Goal: Information Seeking & Learning: Understand process/instructions

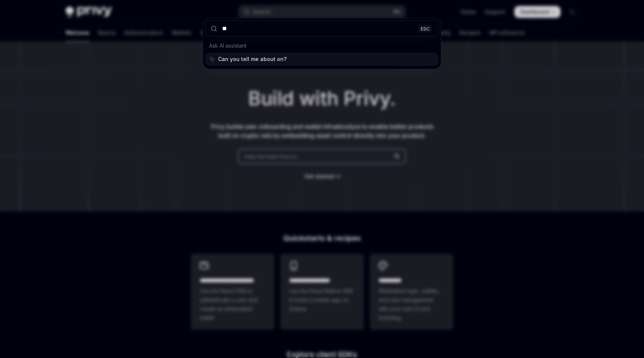
scroll to position [0, 0]
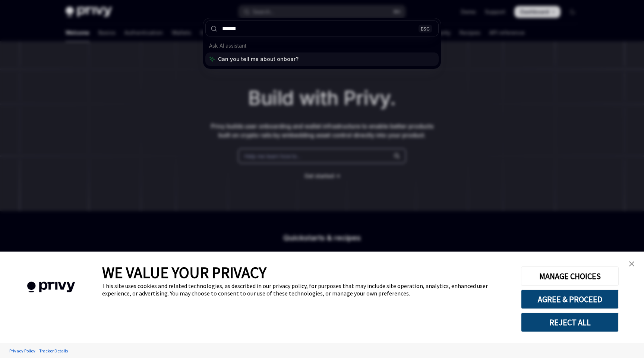
type input "*******"
type textarea "*"
type input "**********"
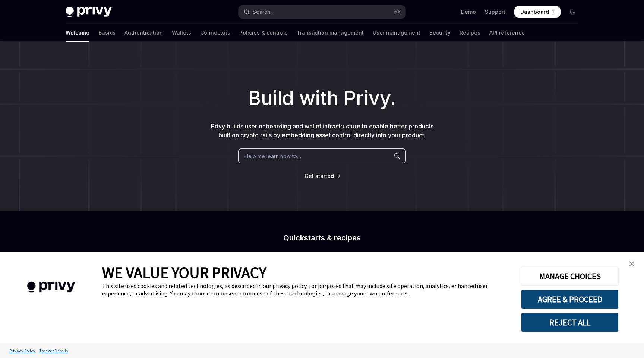
scroll to position [42, 0]
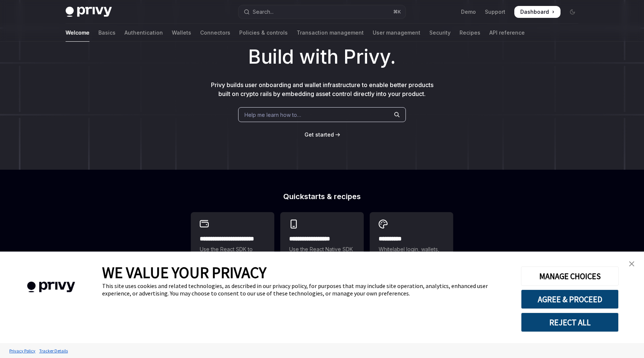
type textarea "*"
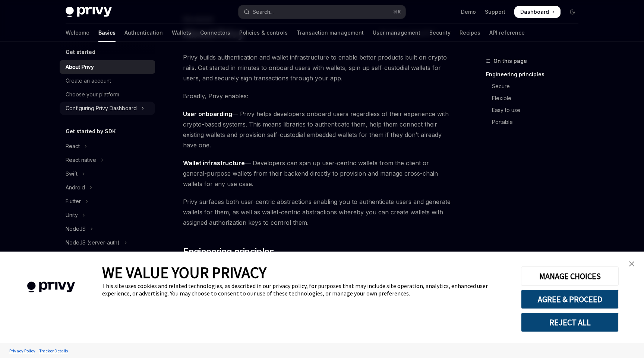
scroll to position [2, 0]
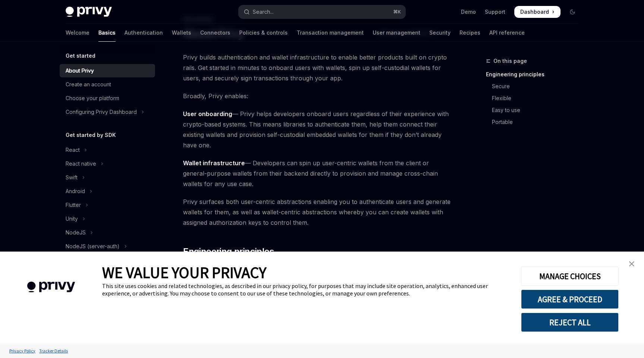
click at [631, 266] on img "close banner" at bounding box center [631, 263] width 5 height 5
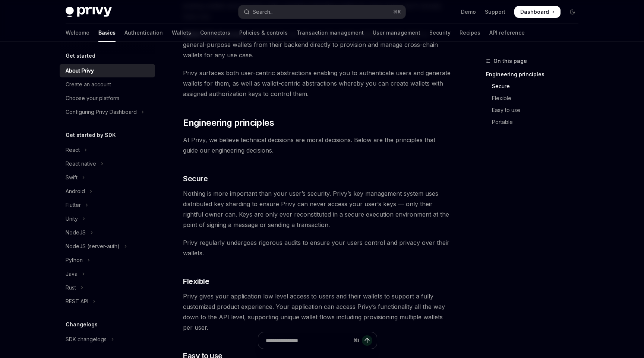
scroll to position [0, 0]
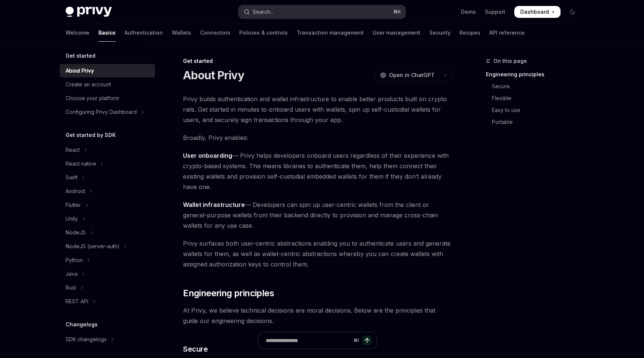
click at [272, 13] on div "Search..." at bounding box center [263, 11] width 21 height 9
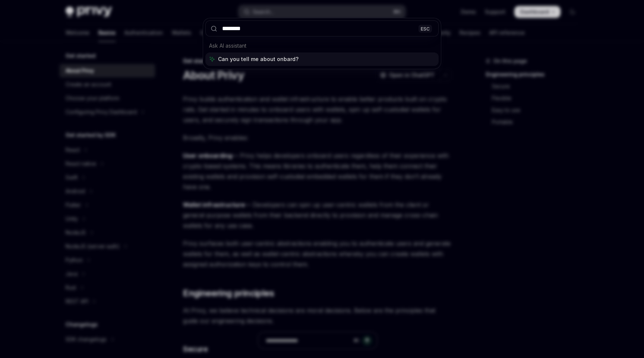
type input "*********"
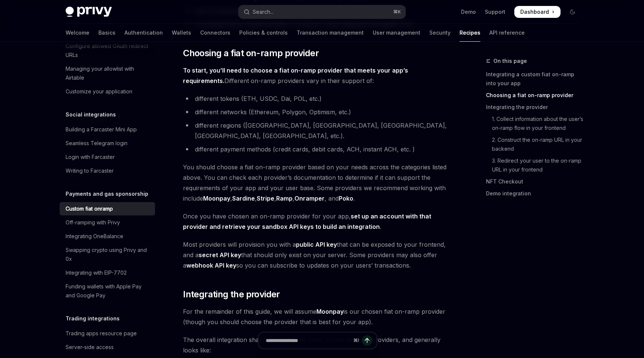
scroll to position [251, 0]
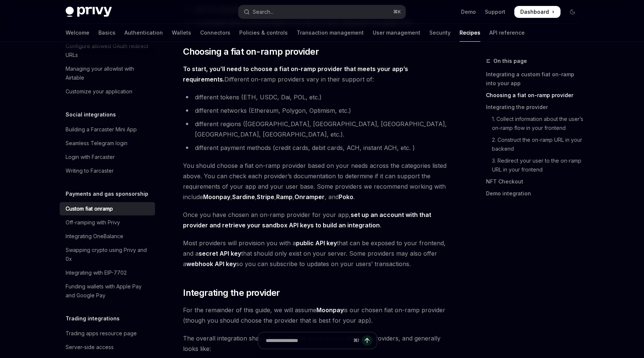
click at [294, 69] on strong "To start, you’ll need to choose a fiat on-ramp provider that meets your app’s r…" at bounding box center [295, 74] width 225 height 18
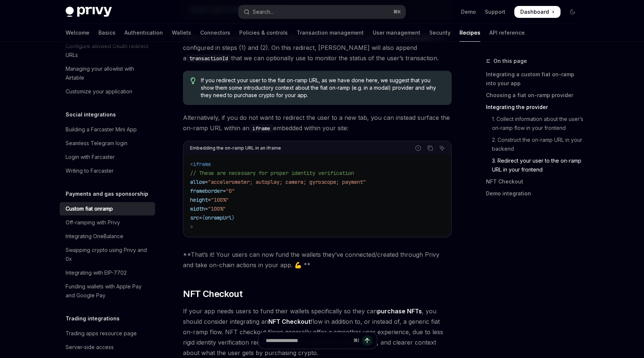
scroll to position [2386, 0]
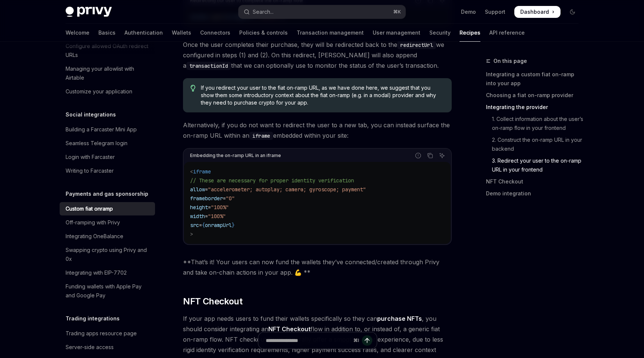
click at [287, 120] on span "Alternatively, if you do not want to redirect the user to a new tab, you can in…" at bounding box center [317, 130] width 269 height 21
click at [356, 120] on span "Alternatively, if you do not want to redirect the user to a new tab, you can in…" at bounding box center [317, 130] width 269 height 21
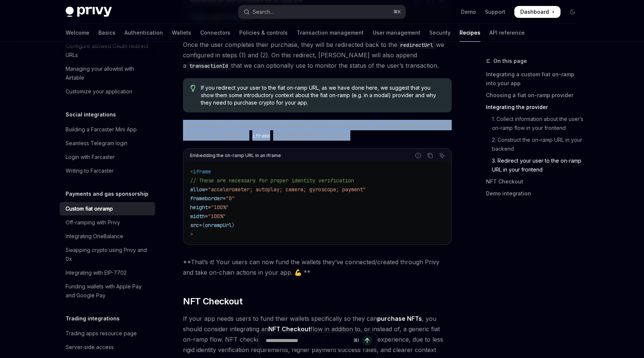
click at [356, 120] on span "Alternatively, if you do not want to redirect the user to a new tab, you can in…" at bounding box center [317, 130] width 269 height 21
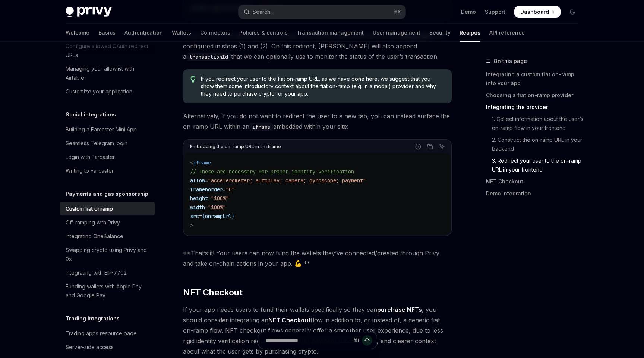
scroll to position [2403, 0]
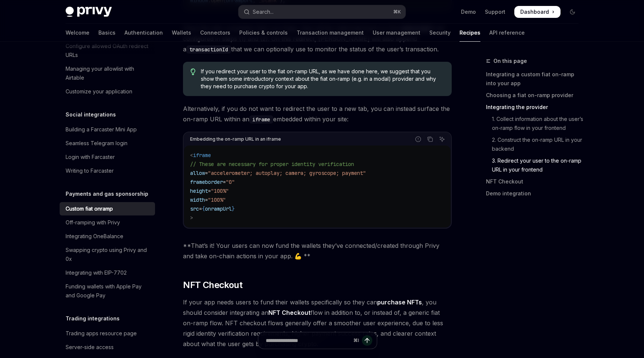
click at [238, 104] on span "Alternatively, if you do not want to redirect the user to a new tab, you can in…" at bounding box center [317, 114] width 269 height 21
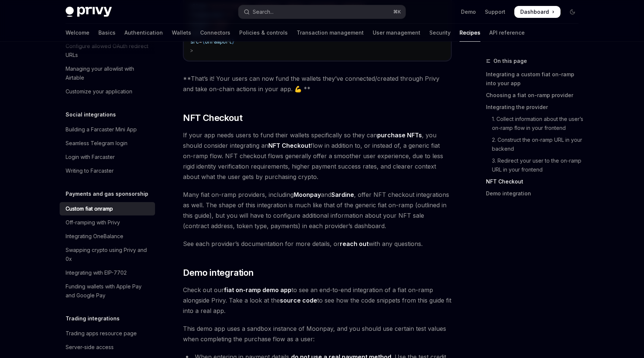
scroll to position [2673, 0]
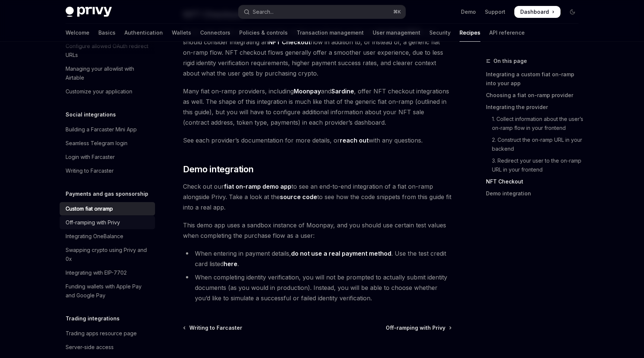
click at [120, 218] on div "Off-ramping with Privy" at bounding box center [93, 222] width 54 height 9
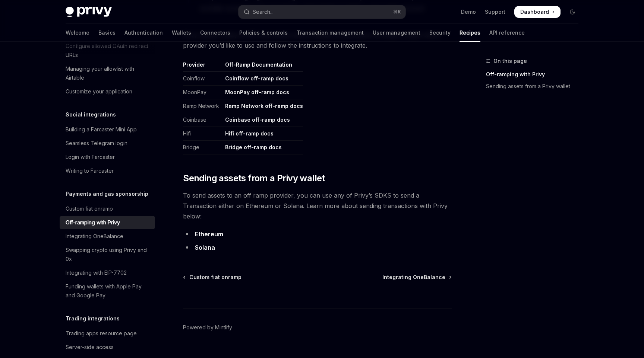
scroll to position [378, 0]
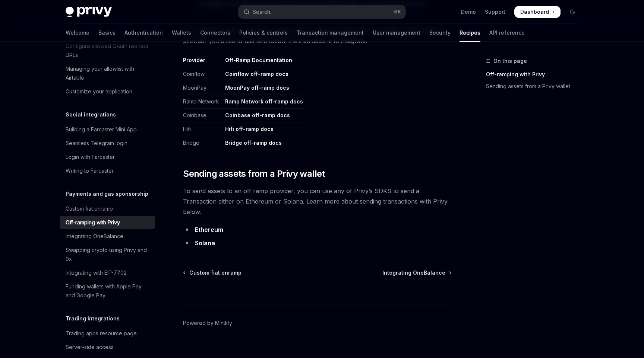
click at [210, 194] on span "To send assets to an off ramp provider, you can use any of Privy’s SDKS to send…" at bounding box center [317, 201] width 269 height 31
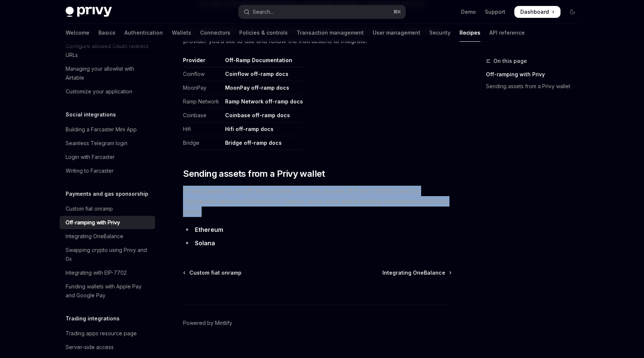
click at [210, 194] on span "To send assets to an off ramp provider, you can use any of Privy’s SDKS to send…" at bounding box center [317, 201] width 269 height 31
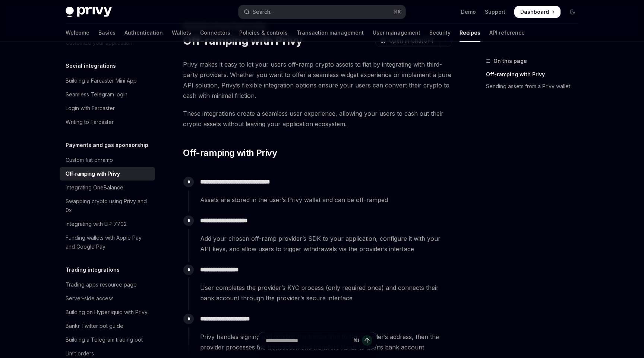
scroll to position [531, 0]
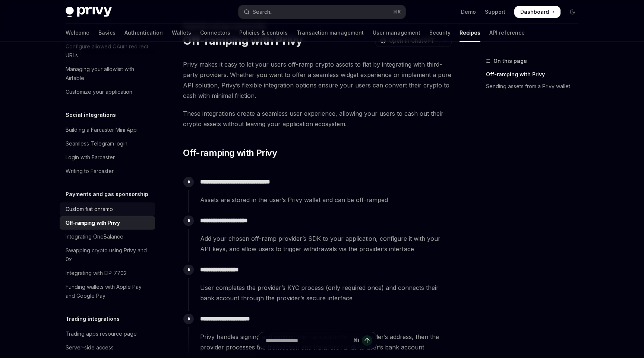
click at [93, 205] on div "Custom fiat onramp" at bounding box center [89, 209] width 47 height 9
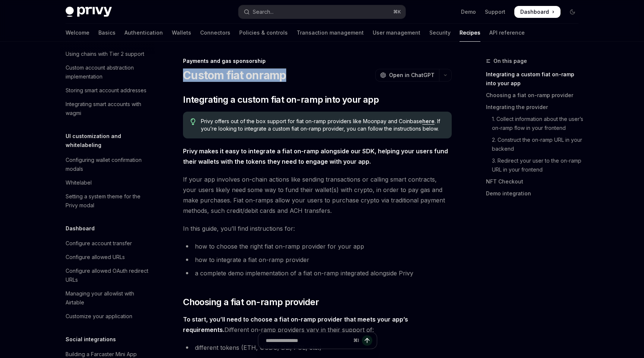
drag, startPoint x: 183, startPoint y: 76, endPoint x: 287, endPoint y: 76, distance: 104.7
click at [287, 76] on div "Custom fiat onramp OpenAI Open in ChatGPT" at bounding box center [317, 75] width 269 height 13
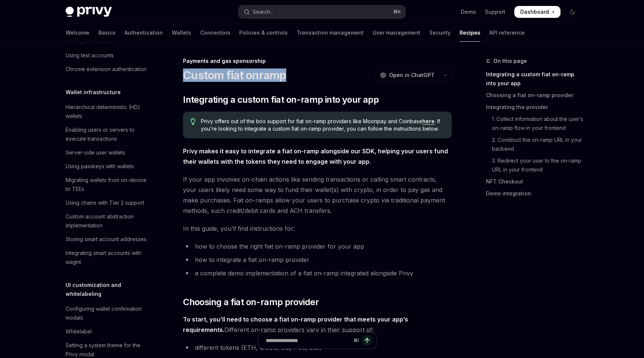
scroll to position [156, 0]
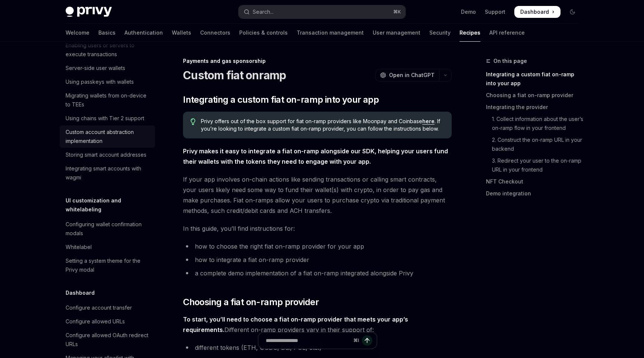
scroll to position [242, 0]
click at [99, 133] on div "Custom account abstraction implementation" at bounding box center [108, 136] width 85 height 18
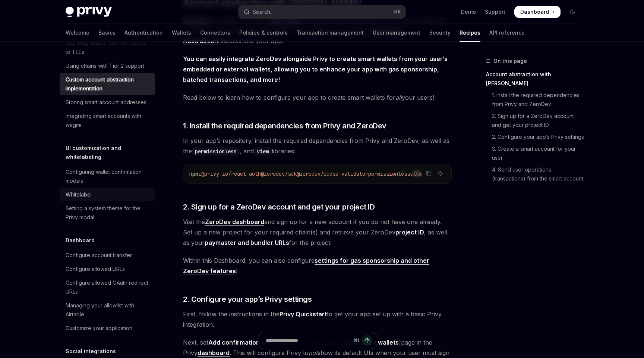
scroll to position [299, 0]
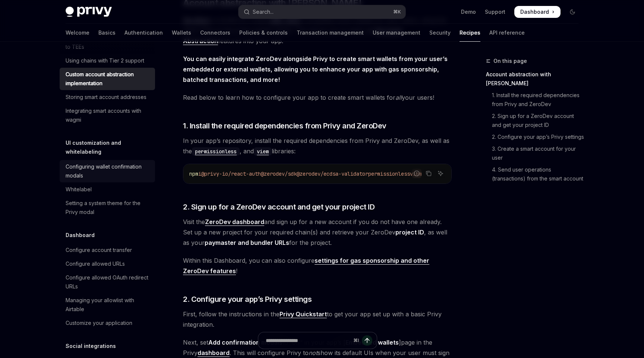
click at [77, 162] on div "Configuring wallet confirmation modals" at bounding box center [108, 171] width 85 height 18
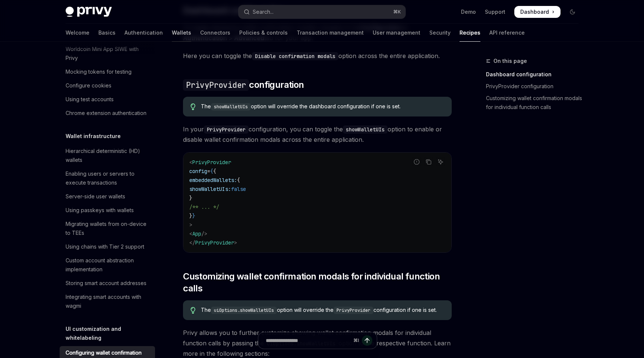
click at [172, 29] on link "Wallets" at bounding box center [181, 33] width 19 height 18
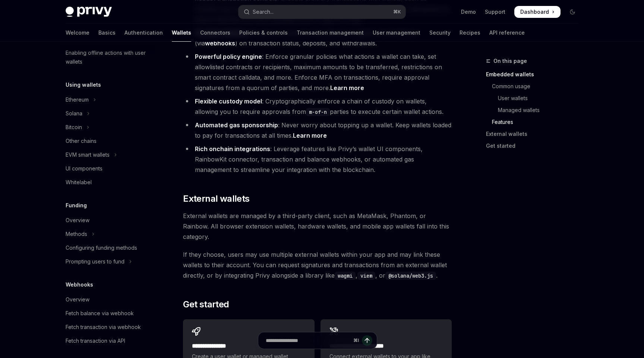
scroll to position [160, 0]
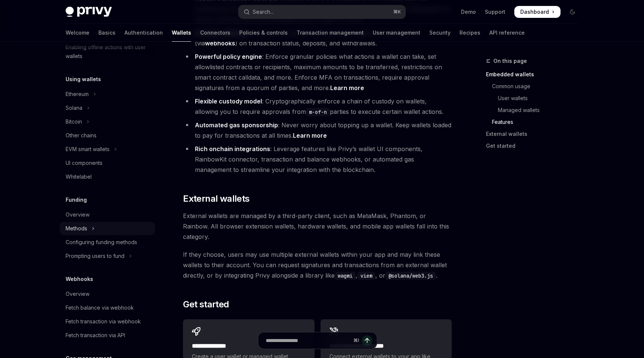
click at [77, 225] on div "Methods" at bounding box center [77, 228] width 22 height 9
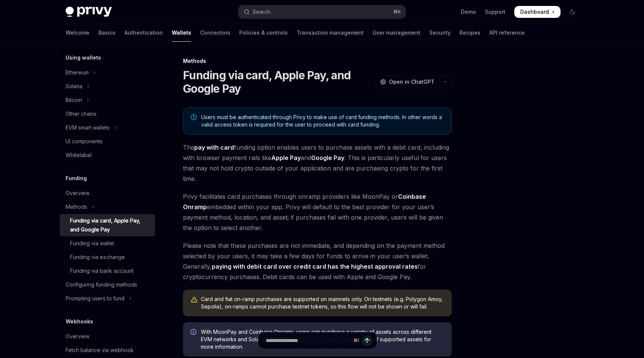
scroll to position [183, 0]
click at [90, 245] on div "Funding via wallet" at bounding box center [92, 242] width 44 height 9
type textarea "*"
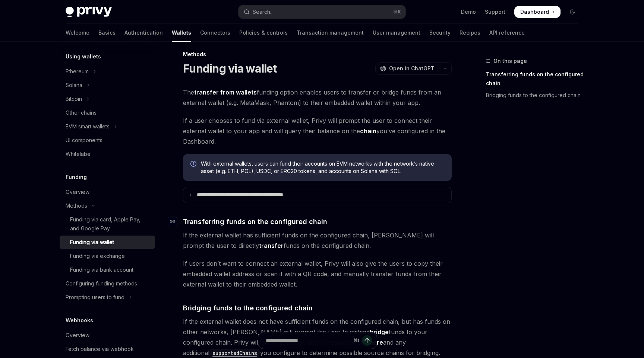
scroll to position [2, 0]
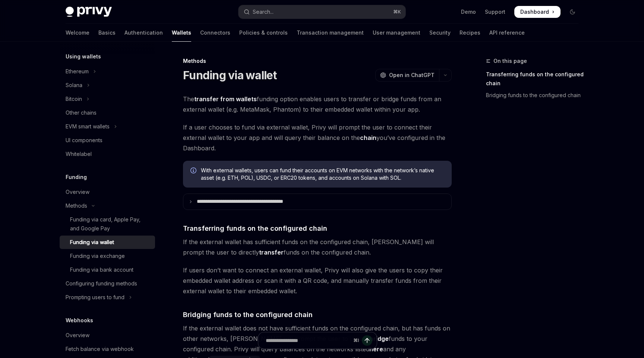
click at [287, 100] on span "The transfer from wallets funding option enables users to transfer or bridge fu…" at bounding box center [317, 104] width 269 height 21
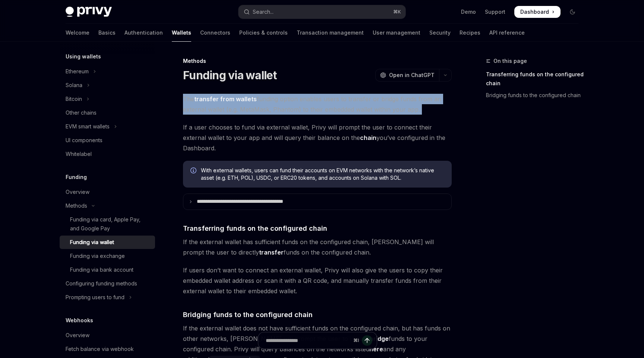
click at [287, 100] on span "The transfer from wallets funding option enables users to transfer or bridge fu…" at bounding box center [317, 104] width 269 height 21
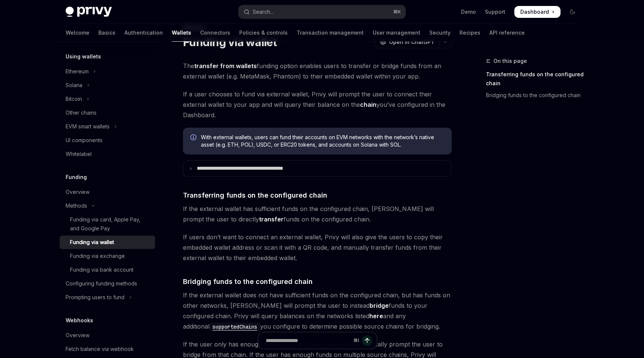
click at [269, 94] on span "If a user chooses to fund via external wallet, Privy will prompt the user to co…" at bounding box center [317, 104] width 269 height 31
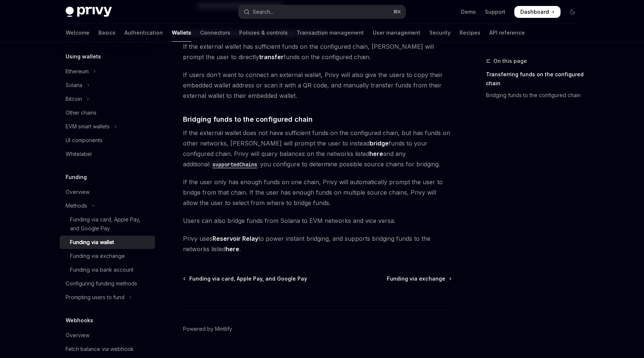
scroll to position [196, 0]
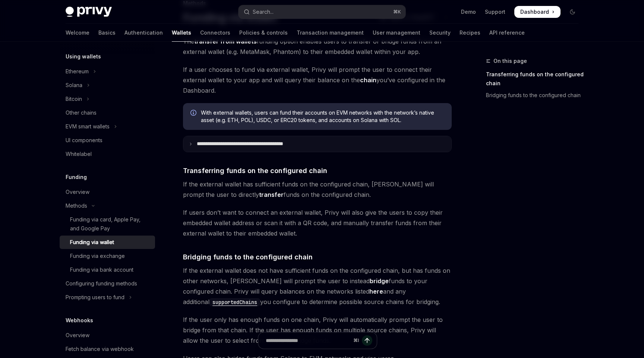
click at [193, 144] on summary "**********" at bounding box center [317, 144] width 268 height 16
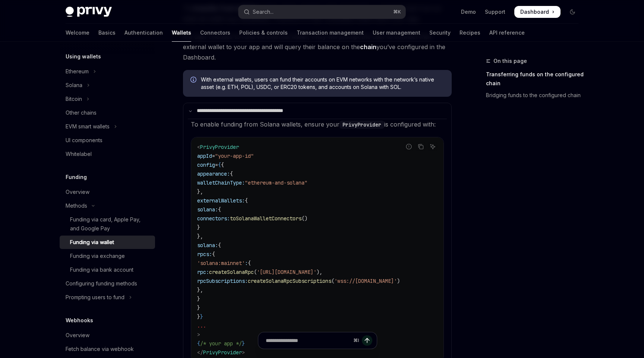
scroll to position [76, 0]
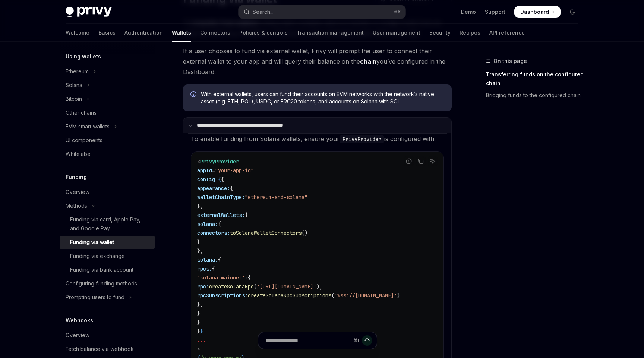
click at [191, 126] on icon at bounding box center [190, 126] width 4 height 4
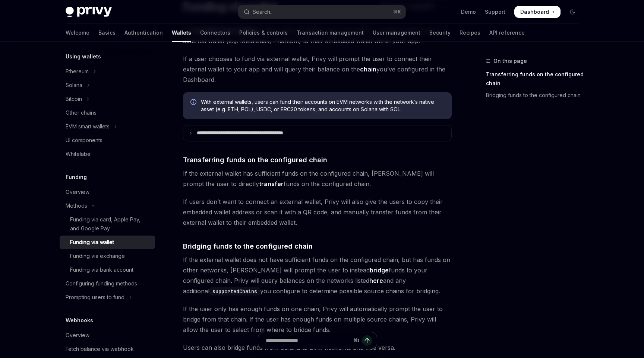
scroll to position [69, 0]
click at [189, 130] on summary "**********" at bounding box center [317, 133] width 268 height 16
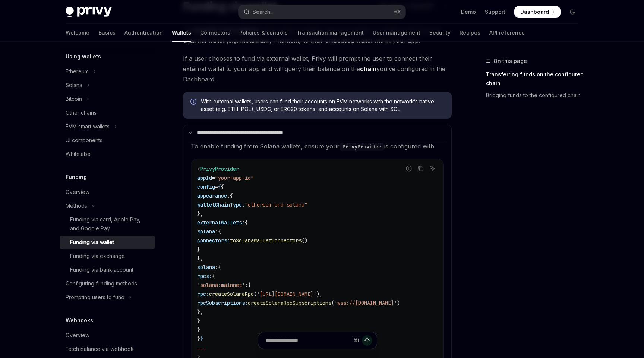
scroll to position [95, 0]
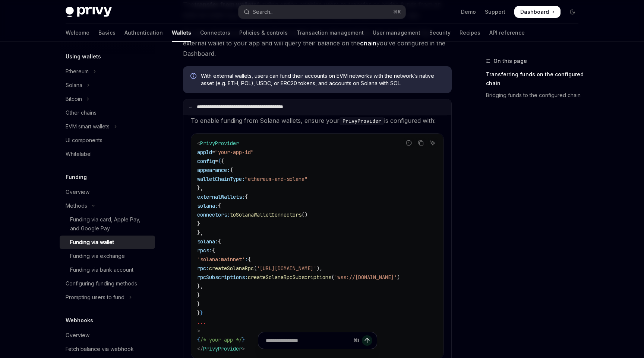
click at [231, 110] on summary "**********" at bounding box center [317, 107] width 268 height 16
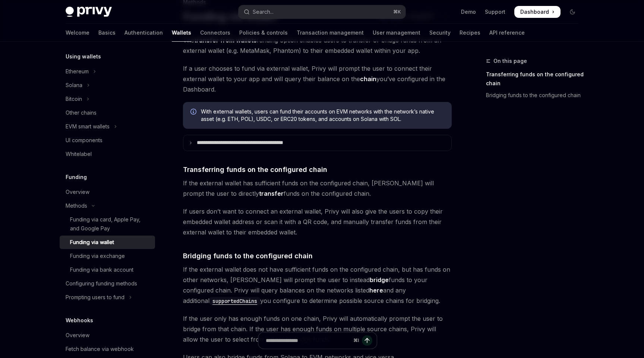
scroll to position [61, 0]
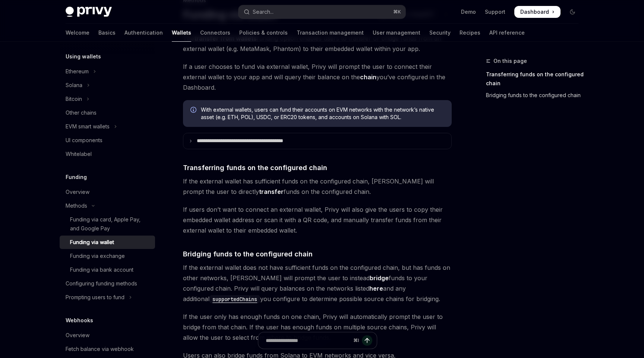
click at [503, 98] on link "Bridging funds to the configured chain" at bounding box center [535, 95] width 98 height 12
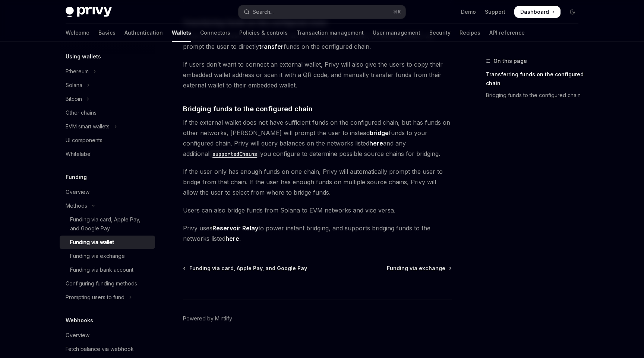
scroll to position [212, 0]
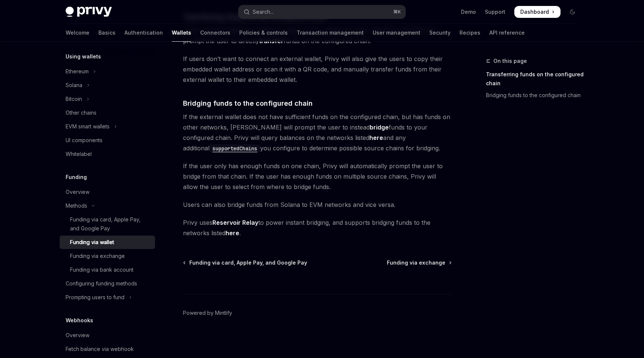
click at [264, 118] on span "If the external wallet does not have sufficient funds on the configured chain, …" at bounding box center [317, 133] width 269 height 42
click at [272, 118] on span "If the external wallet does not have sufficient funds on the configured chain, …" at bounding box center [317, 133] width 269 height 42
click at [284, 118] on span "If the external wallet does not have sufficient funds on the configured chain, …" at bounding box center [317, 133] width 269 height 42
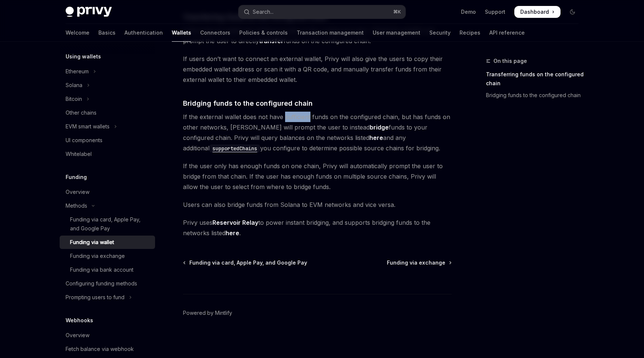
click at [284, 118] on span "If the external wallet does not have sufficient funds on the configured chain, …" at bounding box center [317, 133] width 269 height 42
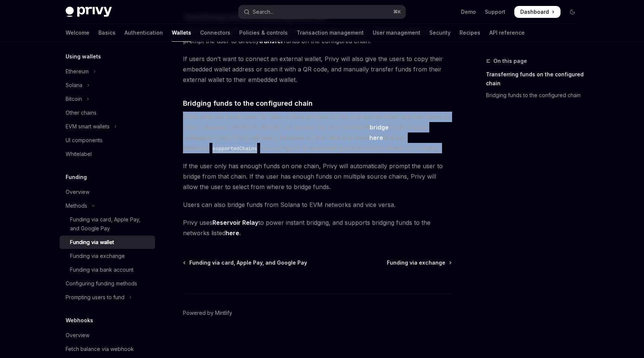
click at [284, 118] on span "If the external wallet does not have sufficient funds on the configured chain, …" at bounding box center [317, 133] width 269 height 42
click at [257, 128] on span "If the external wallet does not have sufficient funds on the configured chain, …" at bounding box center [317, 133] width 269 height 42
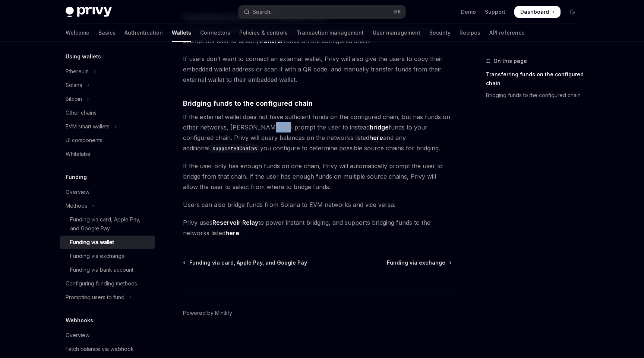
click at [257, 128] on span "If the external wallet does not have sufficient funds on the configured chain, …" at bounding box center [317, 133] width 269 height 42
click at [281, 128] on span "If the external wallet does not have sufficient funds on the configured chain, …" at bounding box center [317, 133] width 269 height 42
click at [297, 127] on span "If the external wallet does not have sufficient funds on the configured chain, …" at bounding box center [317, 133] width 269 height 42
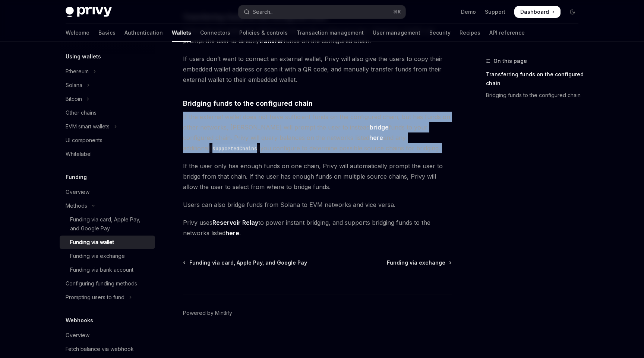
click at [297, 127] on span "If the external wallet does not have sufficient funds on the configured chain, …" at bounding box center [317, 133] width 269 height 42
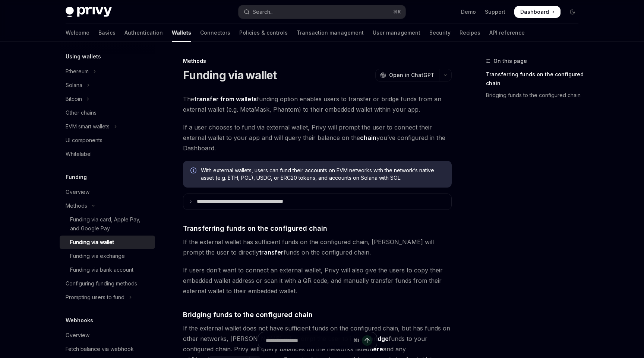
click at [250, 96] on strong "transfer from wallets" at bounding box center [225, 98] width 63 height 7
click at [264, 96] on span "The transfer from wallets funding option enables users to transfer or bridge fu…" at bounding box center [317, 104] width 269 height 21
click at [287, 96] on span "The transfer from wallets funding option enables users to transfer or bridge fu…" at bounding box center [317, 104] width 269 height 21
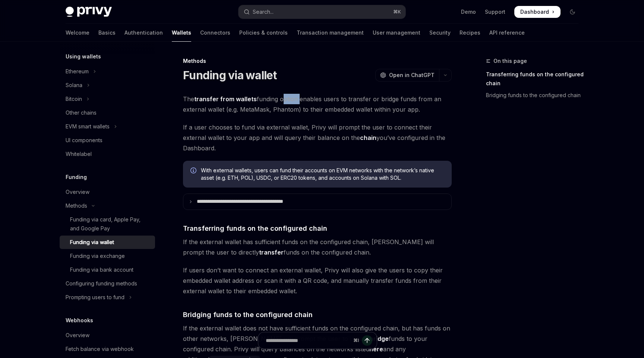
click at [287, 96] on span "The transfer from wallets funding option enables users to transfer or bridge fu…" at bounding box center [317, 104] width 269 height 21
click at [329, 100] on span "The transfer from wallets funding option enables users to transfer or bridge fu…" at bounding box center [317, 104] width 269 height 21
click at [352, 100] on span "The transfer from wallets funding option enables users to transfer or bridge fu…" at bounding box center [317, 104] width 269 height 21
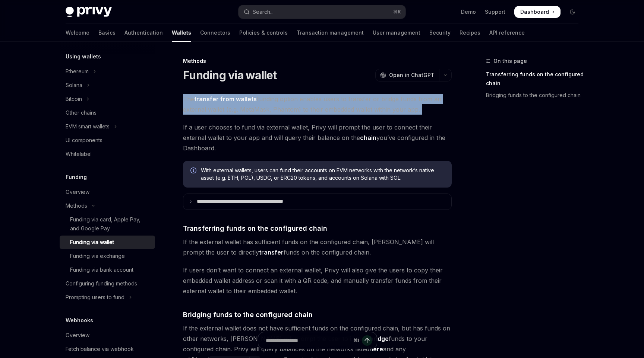
click at [352, 100] on span "The transfer from wallets funding option enables users to transfer or bridge fu…" at bounding box center [317, 104] width 269 height 21
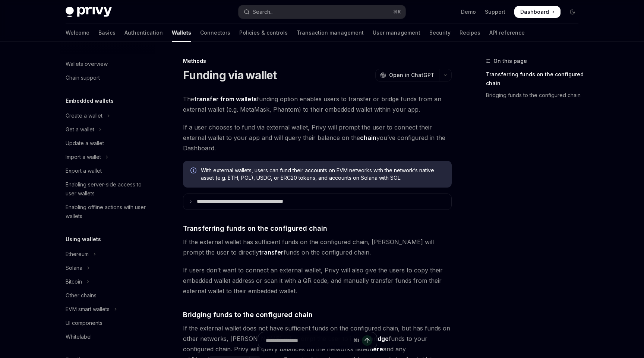
scroll to position [225, 0]
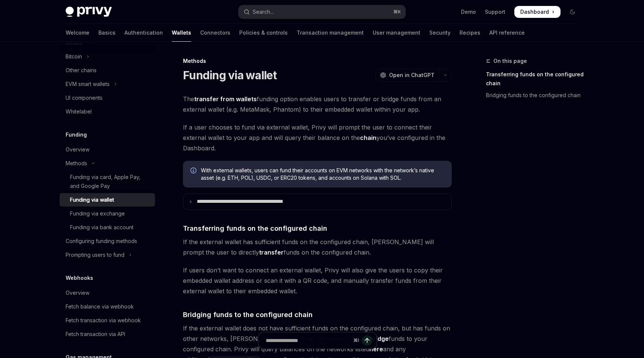
type textarea "*"
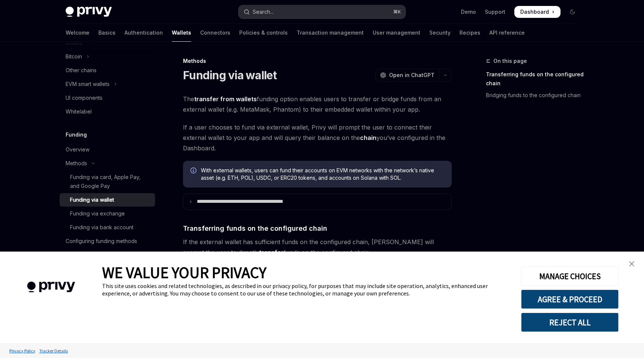
click at [327, 10] on button "Search... ⌘ K" at bounding box center [321, 11] width 167 height 13
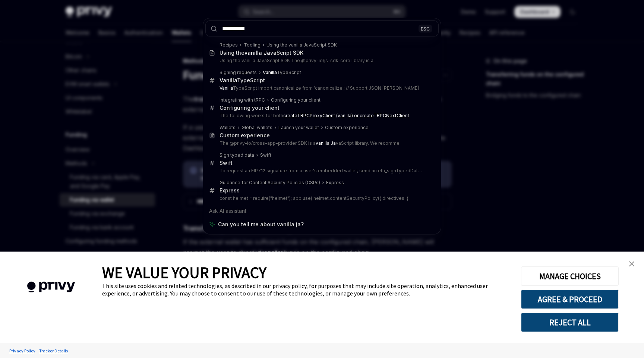
click at [631, 261] on link "close banner" at bounding box center [631, 264] width 15 height 15
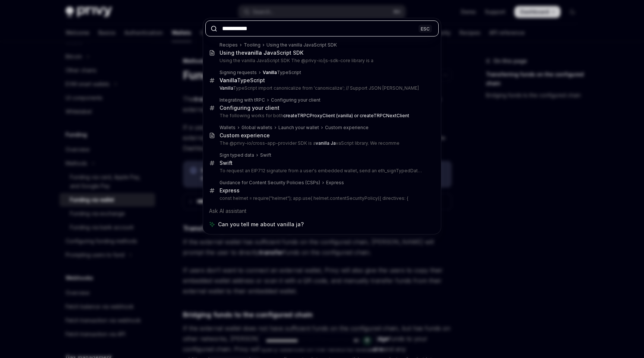
click at [264, 29] on input "**********" at bounding box center [321, 28] width 233 height 16
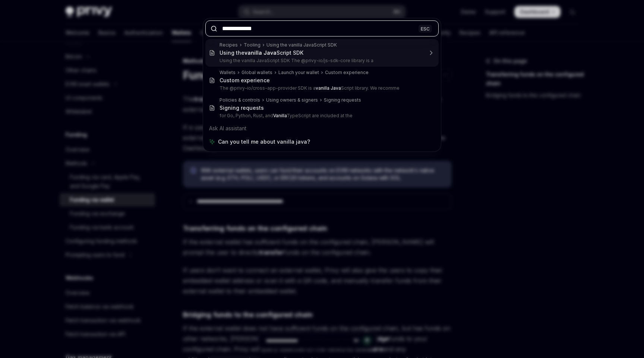
type input "**********"
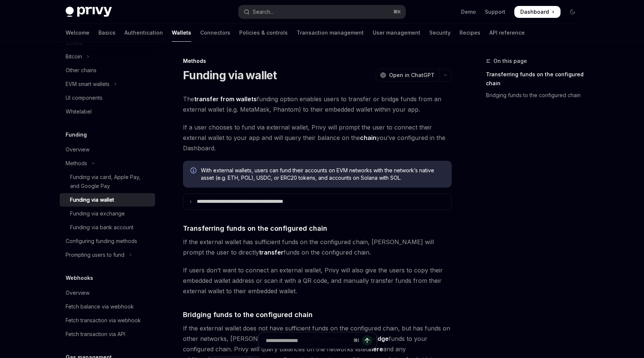
type textarea "*"
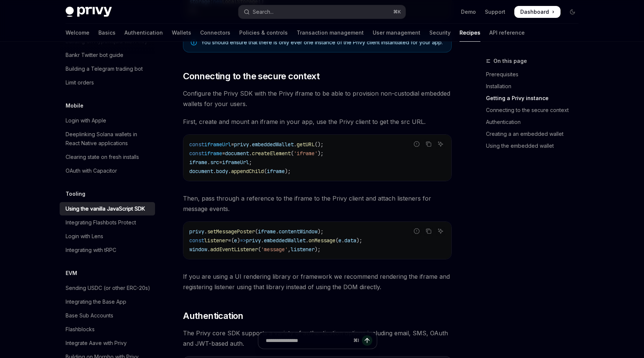
scroll to position [423, 0]
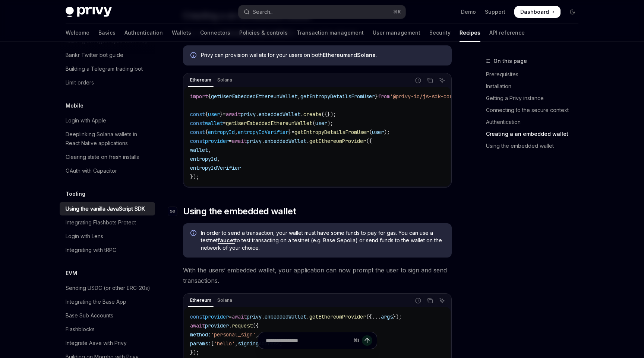
click at [262, 212] on span "Using the embedded wallet" at bounding box center [239, 212] width 113 height 12
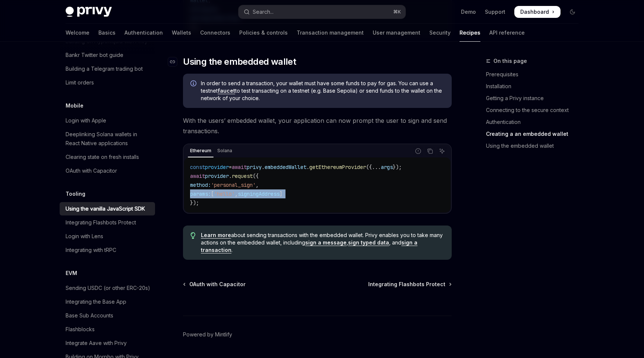
scroll to position [1000, 0]
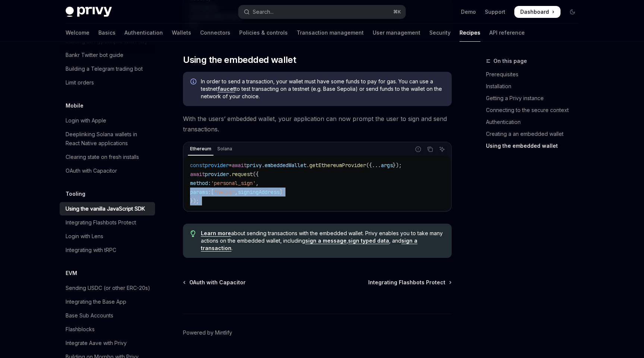
drag, startPoint x: 262, startPoint y: 212, endPoint x: 268, endPoint y: 202, distance: 11.1
click at [268, 202] on code "const provider = await privy . embeddedWallet . getEthereumProvider ({ ... args…" at bounding box center [317, 183] width 254 height 45
click at [268, 194] on span "signingAddress" at bounding box center [259, 192] width 42 height 7
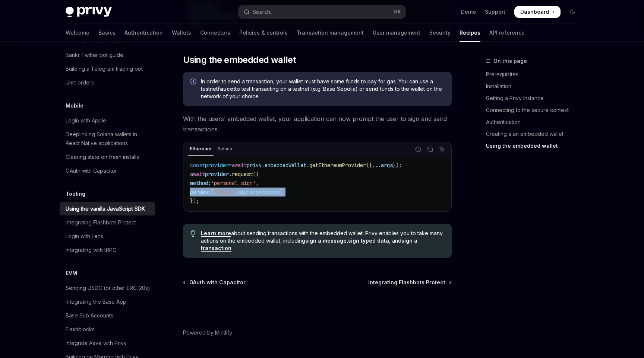
click at [268, 194] on span "signingAddress" at bounding box center [259, 192] width 42 height 7
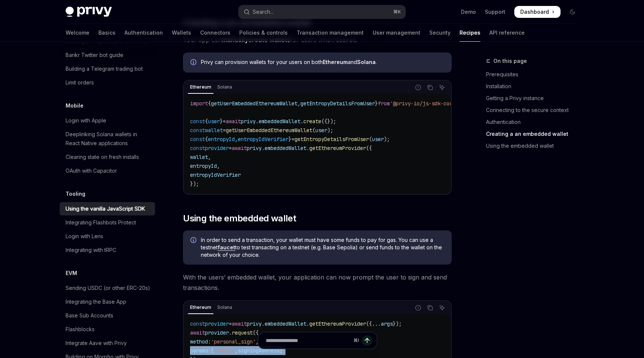
scroll to position [850, 0]
